Goal: Check status: Check status

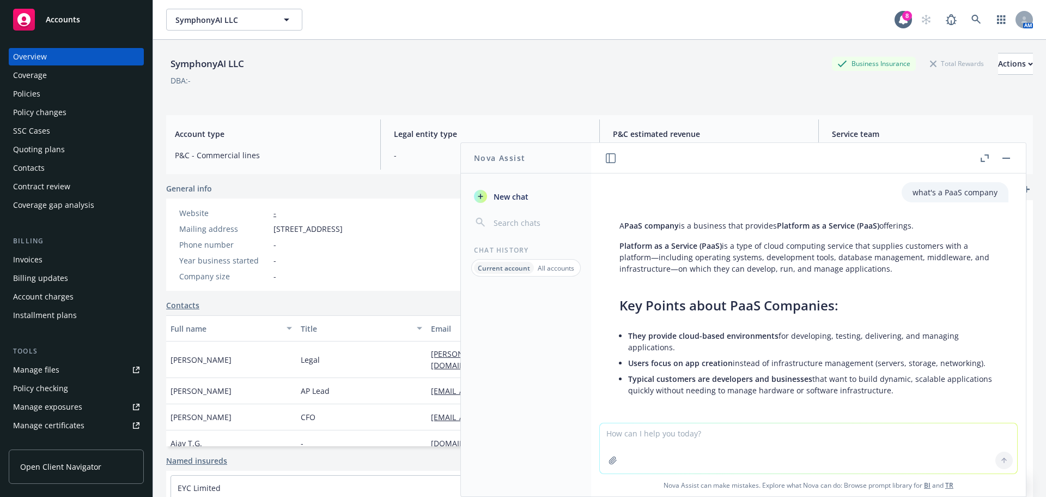
scroll to position [2178, 0]
